Goal: Task Accomplishment & Management: Use online tool/utility

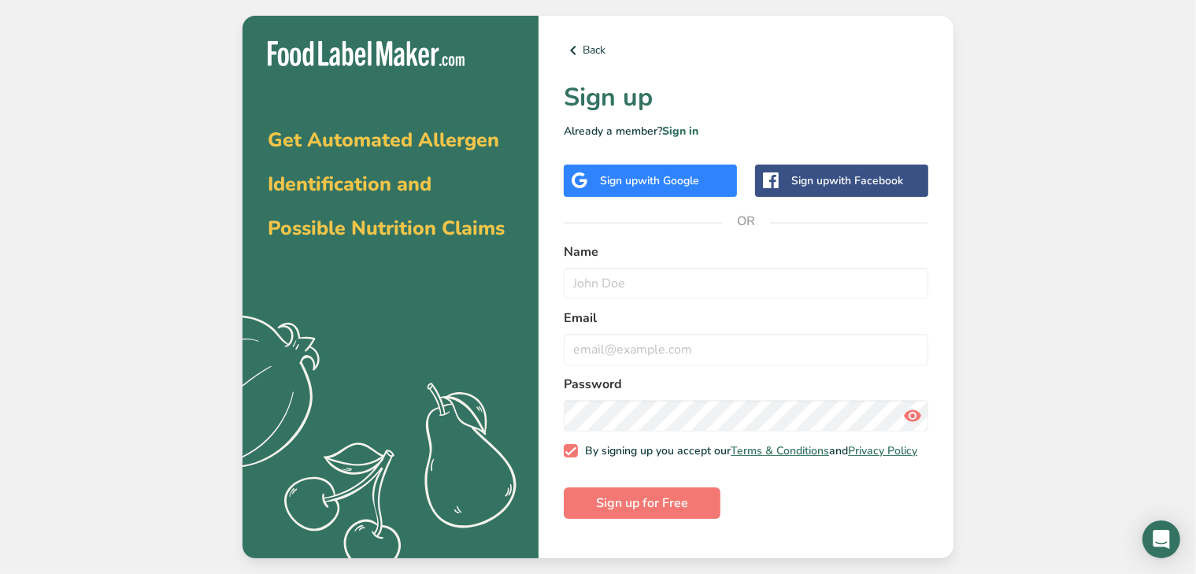
click at [683, 176] on span "with Google" at bounding box center [668, 180] width 61 height 15
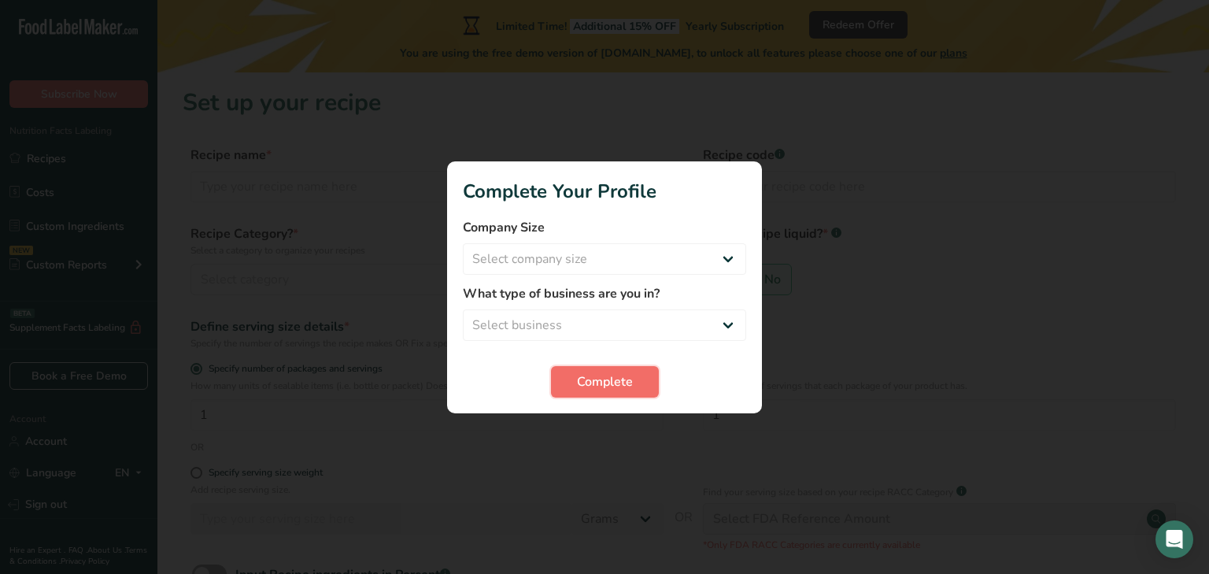
click at [627, 374] on span "Complete" at bounding box center [605, 381] width 56 height 19
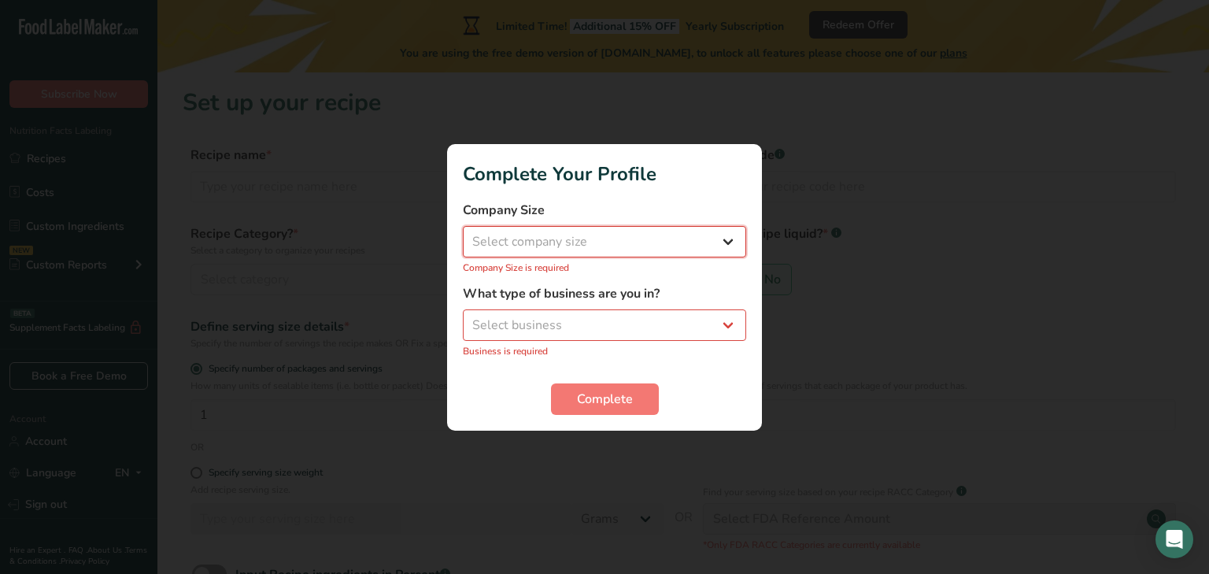
click at [616, 242] on select "Select company size Fewer than 10 Employees 10 to 50 Employees 51 to 500 Employ…" at bounding box center [604, 241] width 283 height 31
select select "1"
click at [463, 226] on select "Select company size Fewer than 10 Employees 10 to 50 Employees 51 to 500 Employ…" at bounding box center [604, 241] width 283 height 31
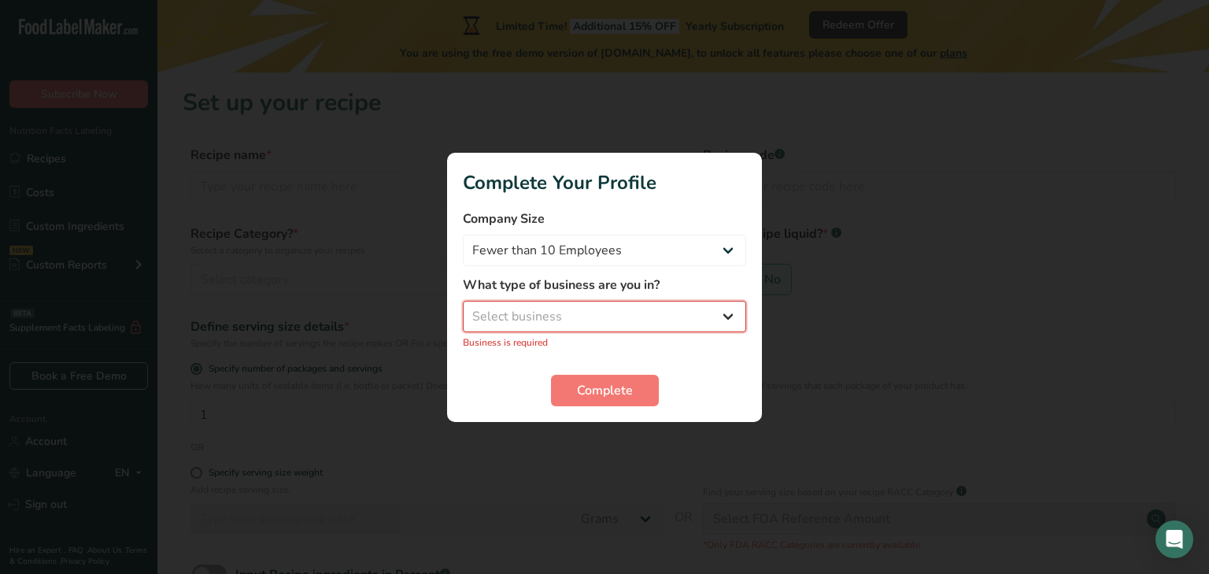
click at [612, 325] on select "Select business Packaged Food Manufacturer Restaurant & Cafe Bakery Meal Plans …" at bounding box center [604, 316] width 283 height 31
select select "1"
click at [463, 301] on select "Select business Packaged Food Manufacturer Restaurant & Cafe Bakery Meal Plans …" at bounding box center [604, 316] width 283 height 31
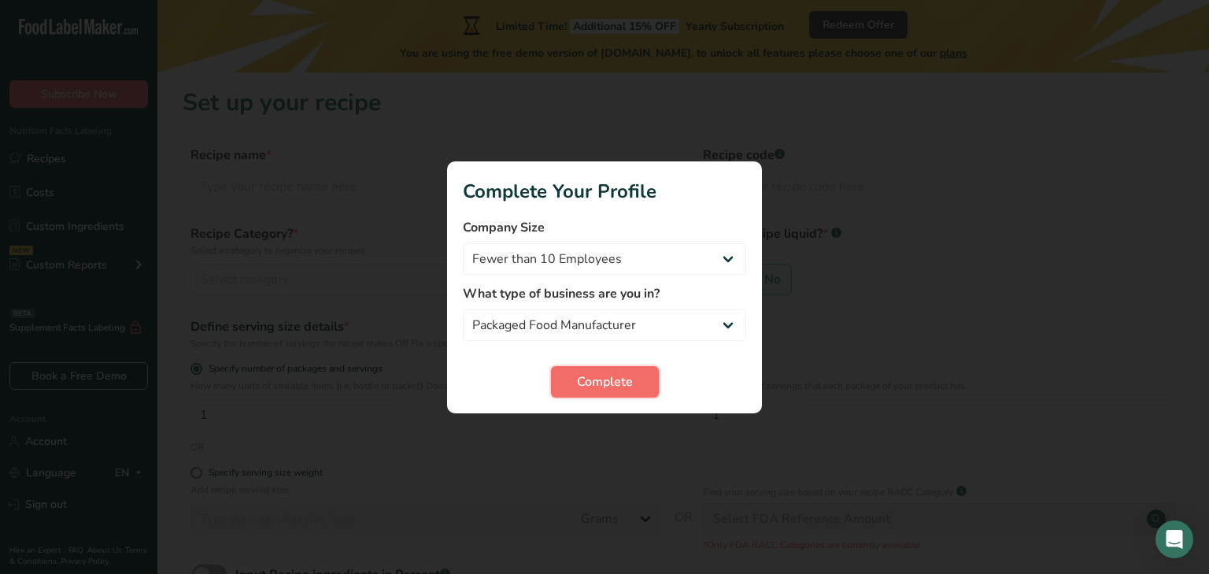
click at [606, 380] on span "Complete" at bounding box center [605, 381] width 56 height 19
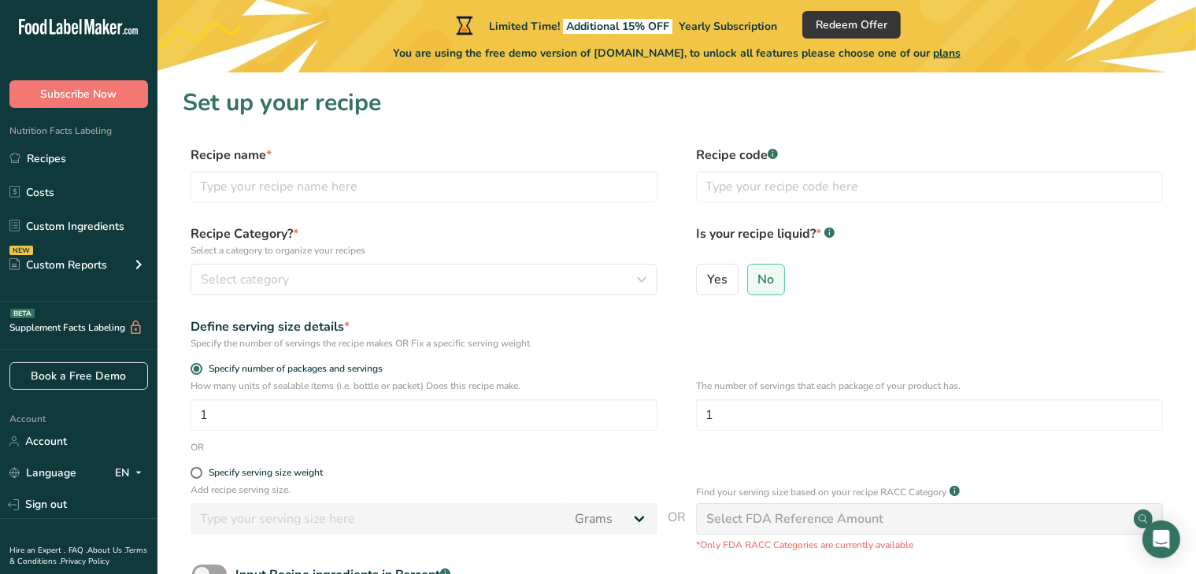
click at [520, 204] on div "Recipe name * Recipe code .a-a{fill:#347362;}.b-a{fill:#fff;}" at bounding box center [677, 179] width 988 height 66
click at [520, 188] on input "text" at bounding box center [424, 186] width 467 height 31
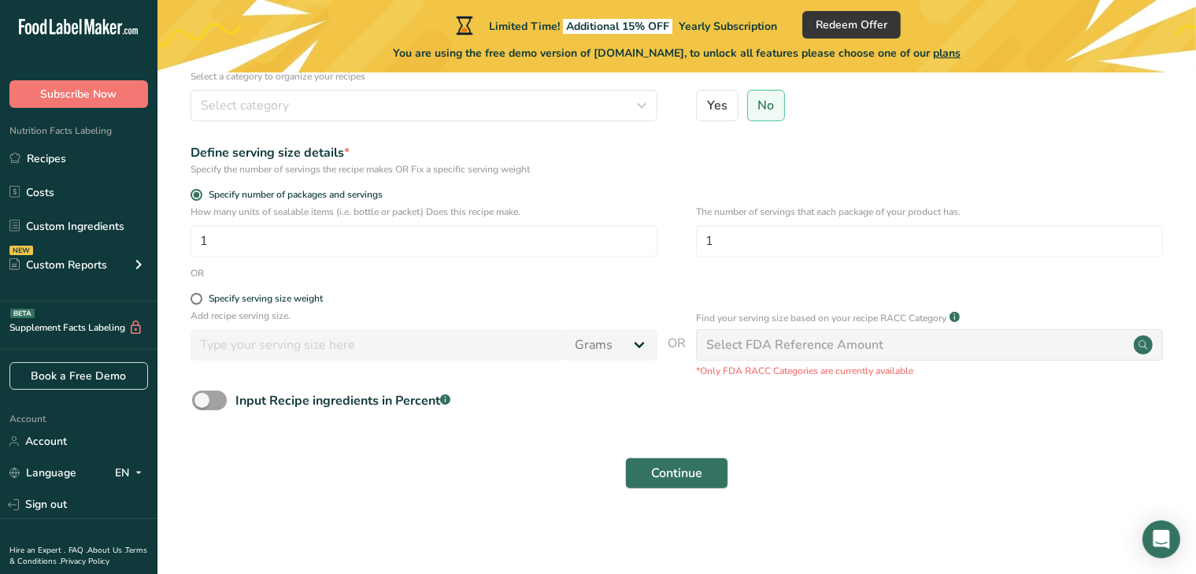
click at [535, 361] on div "Add recipe serving size. Grams kg mg mcg lb oz l mL fl oz tbsp tsp cup qt gallon" at bounding box center [424, 339] width 467 height 60
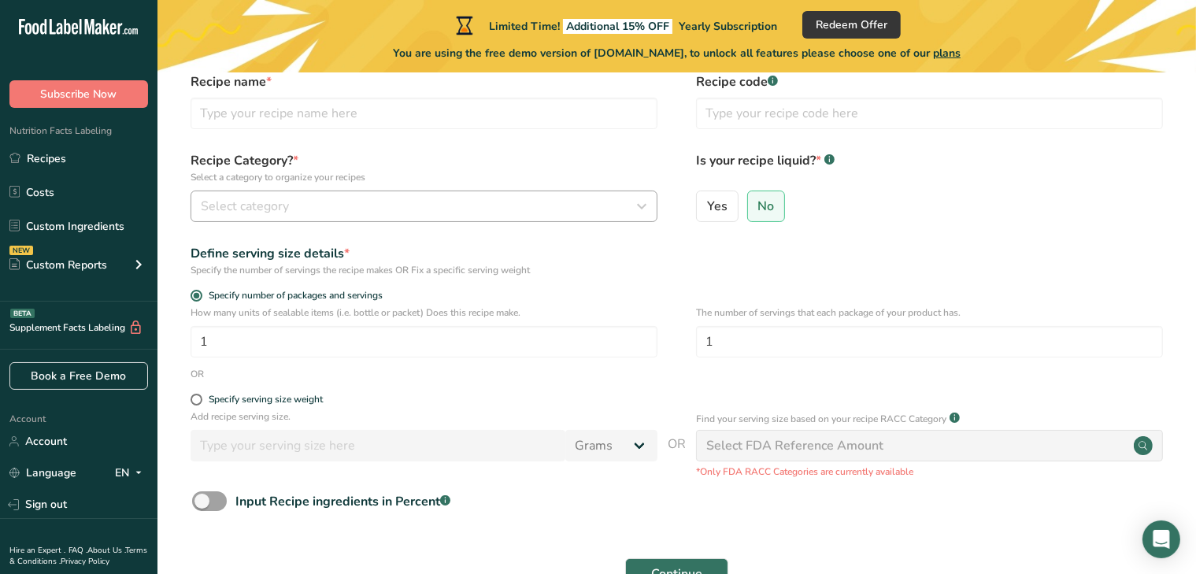
scroll to position [0, 0]
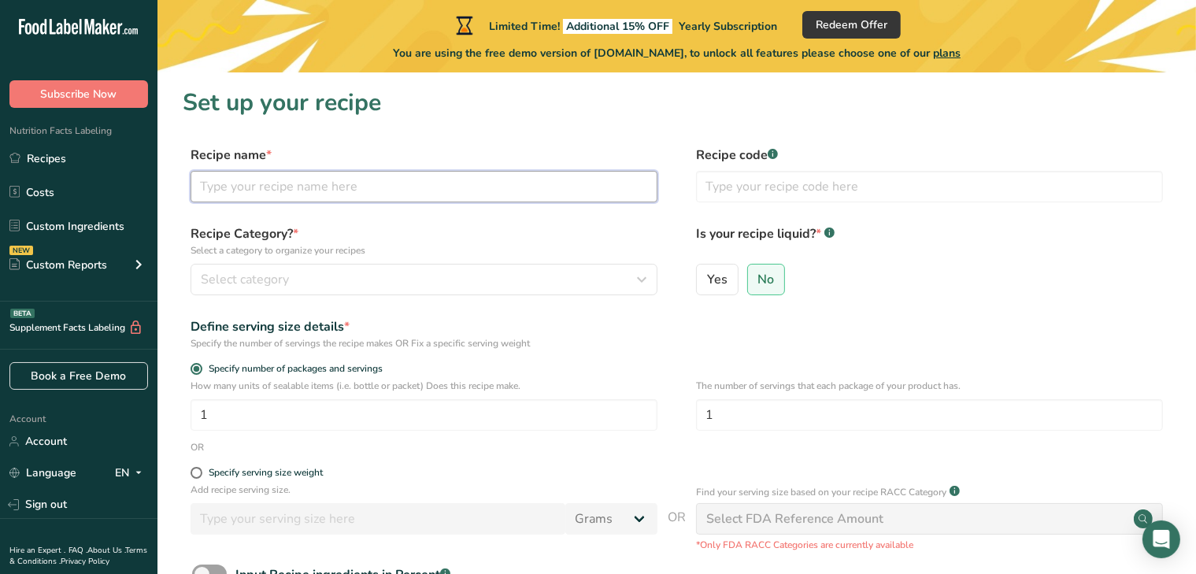
click at [488, 189] on input "text" at bounding box center [424, 186] width 467 height 31
type input "Ramen"
click at [730, 196] on input "text" at bounding box center [929, 186] width 467 height 31
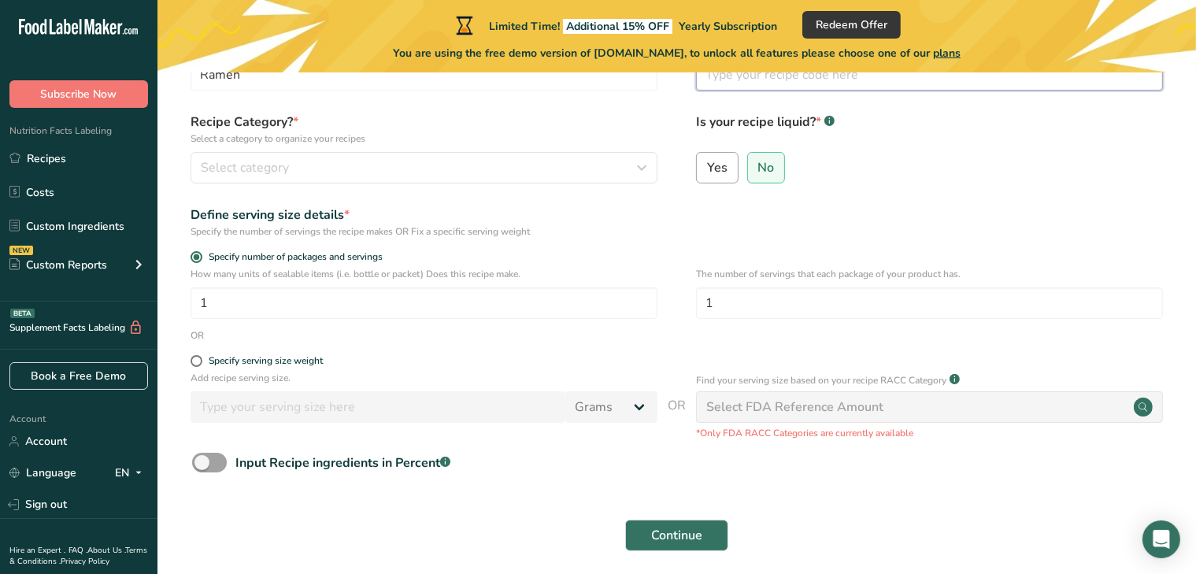
scroll to position [113, 0]
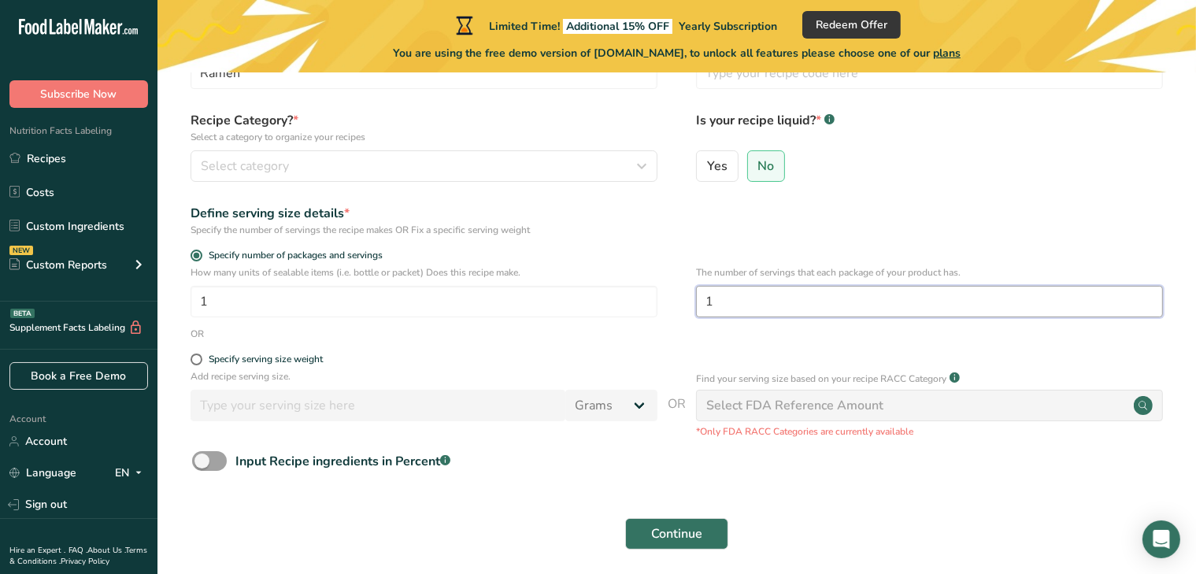
click at [784, 303] on input "1" at bounding box center [929, 301] width 467 height 31
